Goal: Task Accomplishment & Management: Manage account settings

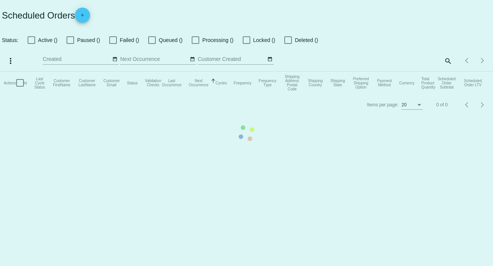
click at [448, 72] on mat-table "Actions Id Last Cycle Status Customer FirstName Customer LastName Customer Emai…" at bounding box center [246, 83] width 493 height 23
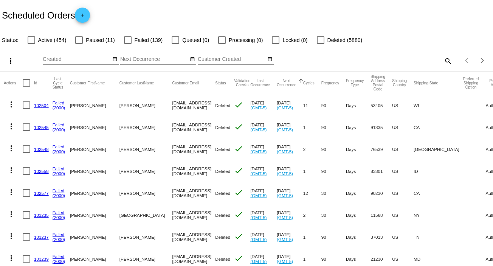
click at [443, 59] on mat-icon "search" at bounding box center [447, 61] width 9 height 12
click at [442, 59] on input "Search" at bounding box center [391, 59] width 123 height 6
paste input "[EMAIL_ADDRESS][DOMAIN_NAME]"
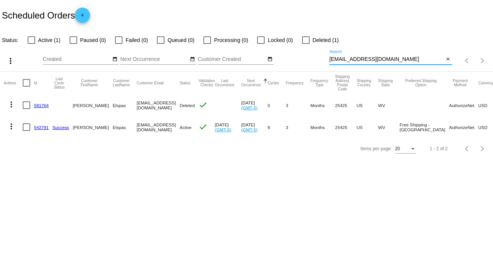
type input "[EMAIL_ADDRESS][DOMAIN_NAME]"
click at [11, 125] on mat-icon "more_vert" at bounding box center [11, 126] width 9 height 9
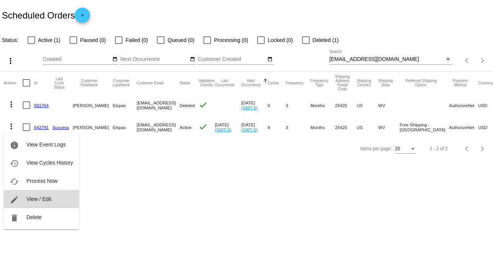
click at [49, 199] on span "View / Edit" at bounding box center [38, 199] width 25 height 6
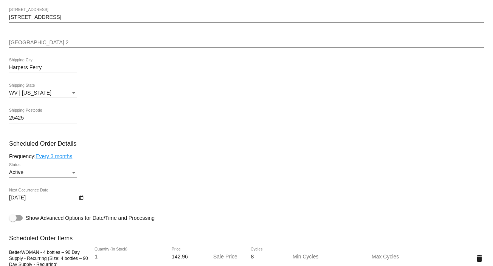
scroll to position [315, 0]
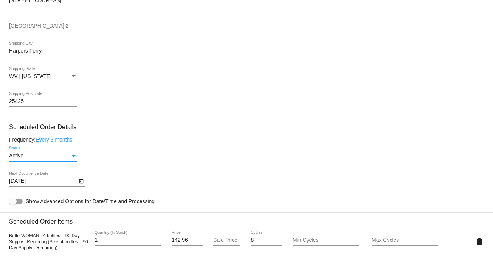
click at [73, 157] on div "Status" at bounding box center [74, 156] width 4 height 2
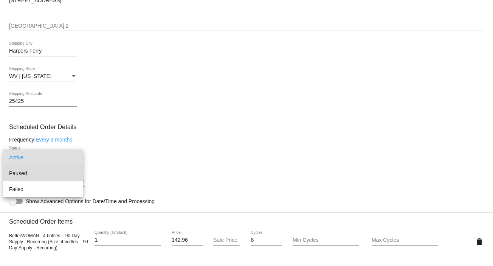
click at [54, 172] on span "Paused" at bounding box center [43, 173] width 68 height 16
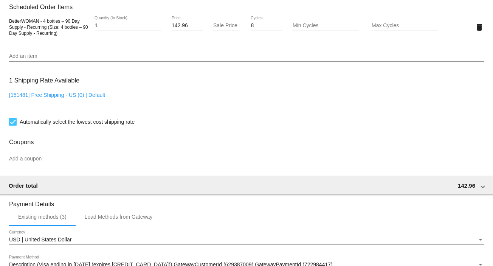
scroll to position [653, 0]
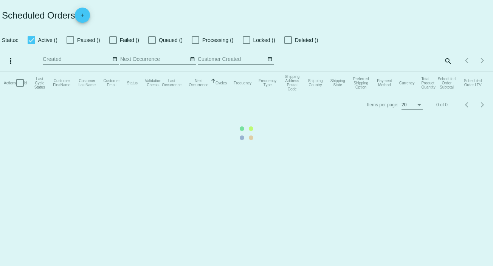
checkbox input "false"
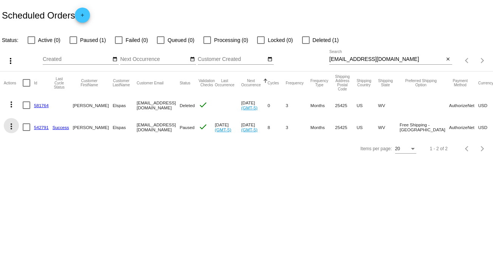
click at [12, 123] on mat-icon "more_vert" at bounding box center [11, 126] width 9 height 9
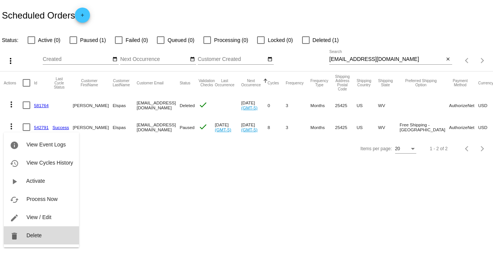
click at [35, 233] on span "Delete" at bounding box center [33, 235] width 15 height 6
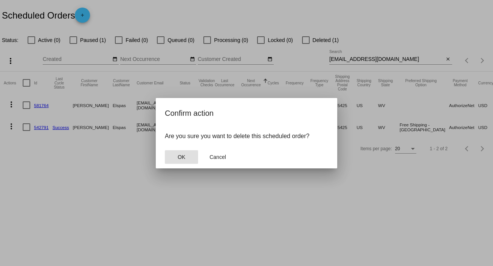
click at [181, 158] on span "OK" at bounding box center [182, 157] width 8 height 6
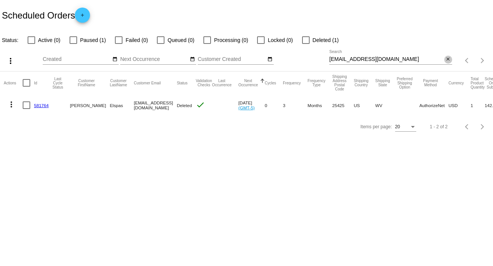
click at [446, 62] on mat-icon "close" at bounding box center [448, 59] width 5 height 6
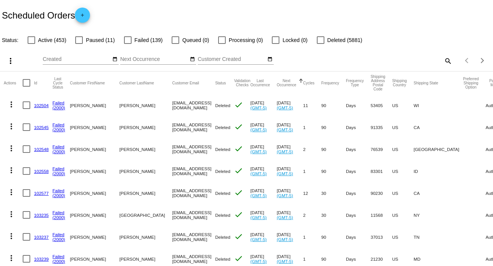
click at [443, 59] on mat-icon "search" at bounding box center [447, 61] width 9 height 12
click at [443, 59] on input "Search" at bounding box center [391, 59] width 123 height 6
paste input "[EMAIL_ADDRESS][DOMAIN_NAME]"
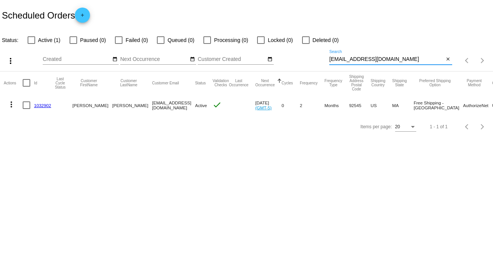
type input "[EMAIL_ADDRESS][DOMAIN_NAME]"
click at [12, 101] on mat-icon "more_vert" at bounding box center [11, 104] width 9 height 9
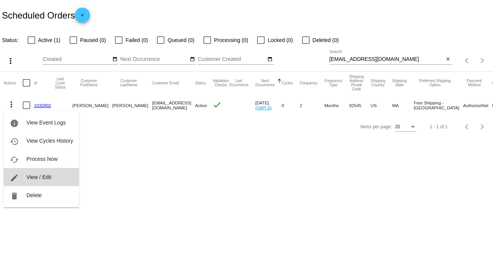
click at [41, 178] on span "View / Edit" at bounding box center [38, 177] width 25 height 6
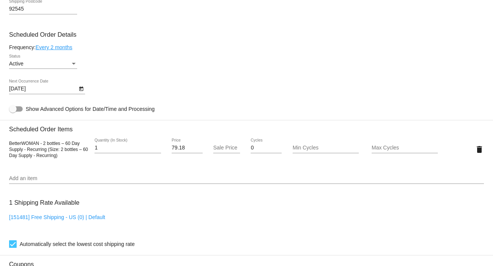
scroll to position [354, 0]
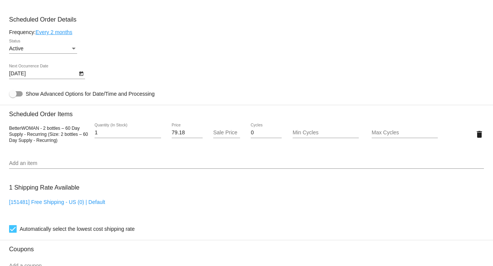
click at [73, 47] on div "Active Status" at bounding box center [43, 46] width 68 height 15
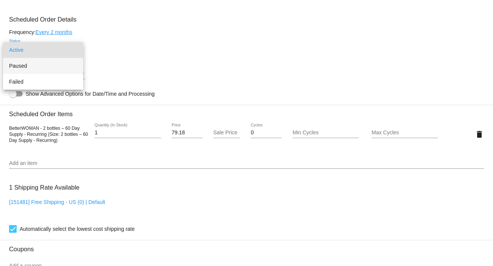
click at [58, 60] on span "Paused" at bounding box center [43, 66] width 68 height 16
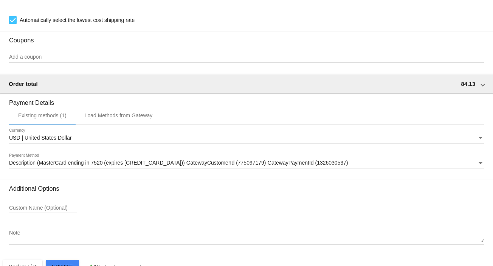
scroll to position [585, 0]
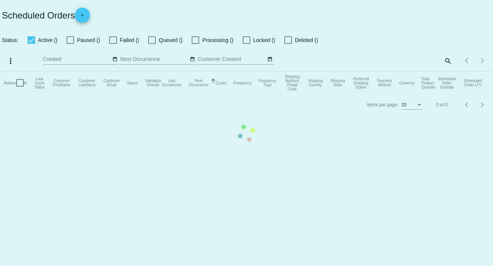
checkbox input "false"
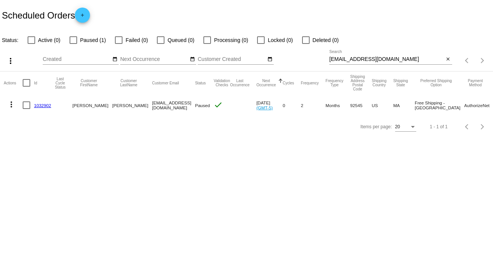
click at [10, 101] on mat-icon "more_vert" at bounding box center [11, 104] width 9 height 9
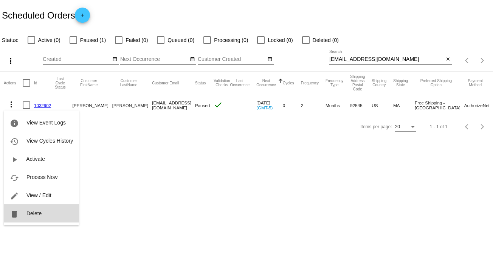
click at [37, 212] on span "Delete" at bounding box center [33, 213] width 15 height 6
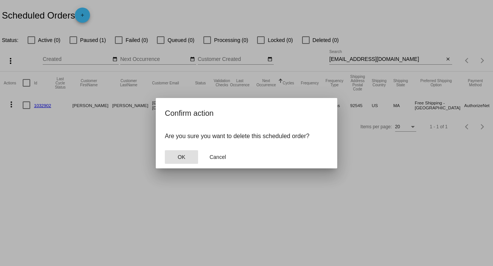
click at [183, 155] on span "OK" at bounding box center [182, 157] width 8 height 6
